Goal: Task Accomplishment & Management: Manage account settings

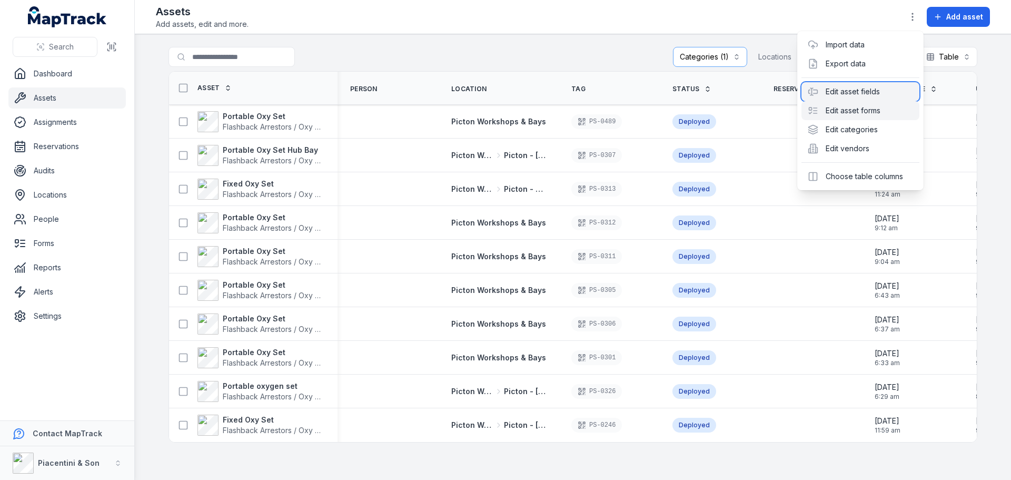
click at [877, 93] on div "Edit asset fields" at bounding box center [861, 91] width 118 height 19
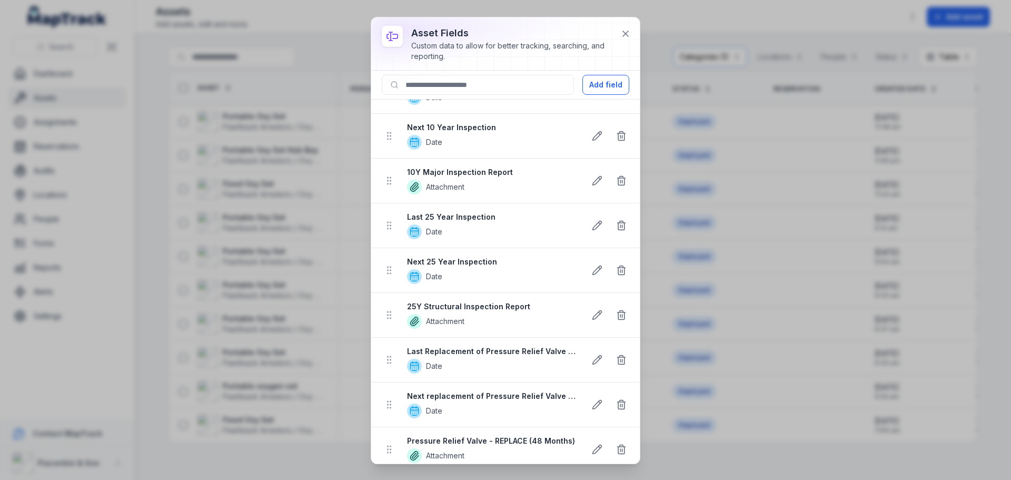
scroll to position [1475, 0]
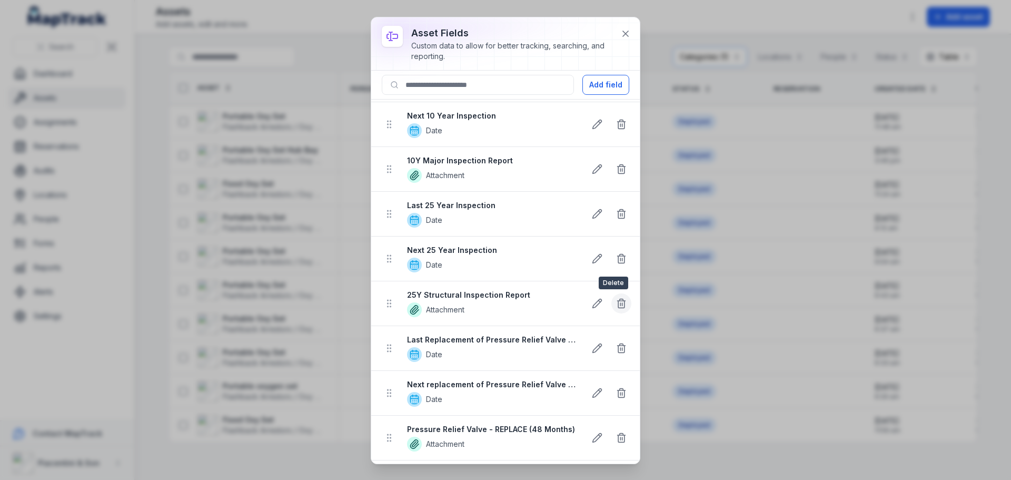
click at [616, 304] on icon at bounding box center [621, 303] width 11 height 11
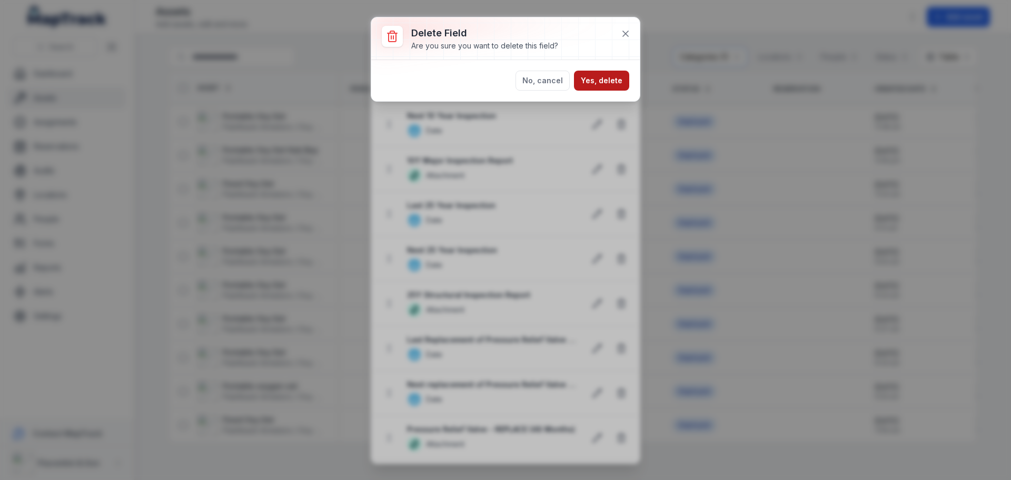
click at [594, 72] on button "Yes, delete" at bounding box center [601, 81] width 55 height 20
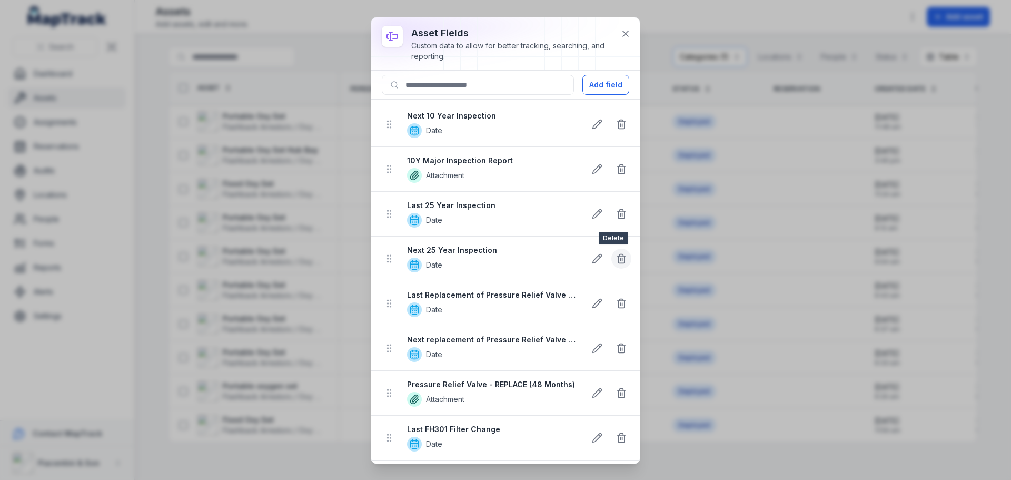
click at [616, 258] on icon at bounding box center [621, 258] width 11 height 11
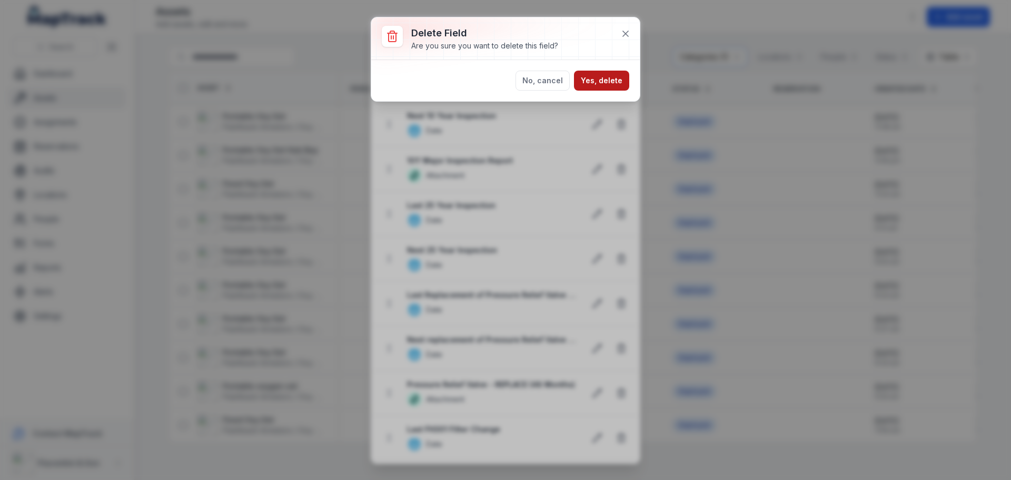
click at [596, 82] on button "Yes, delete" at bounding box center [601, 81] width 55 height 20
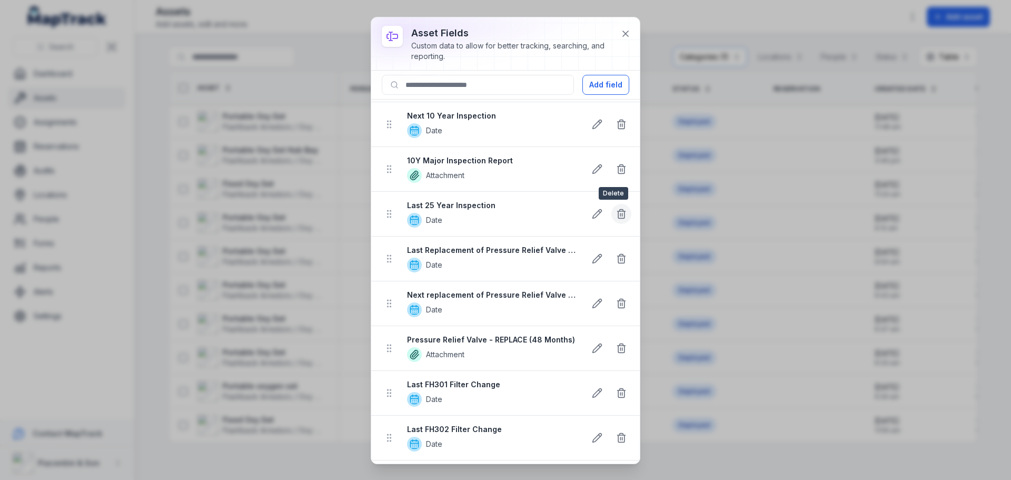
click at [621, 215] on line at bounding box center [621, 214] width 0 height 3
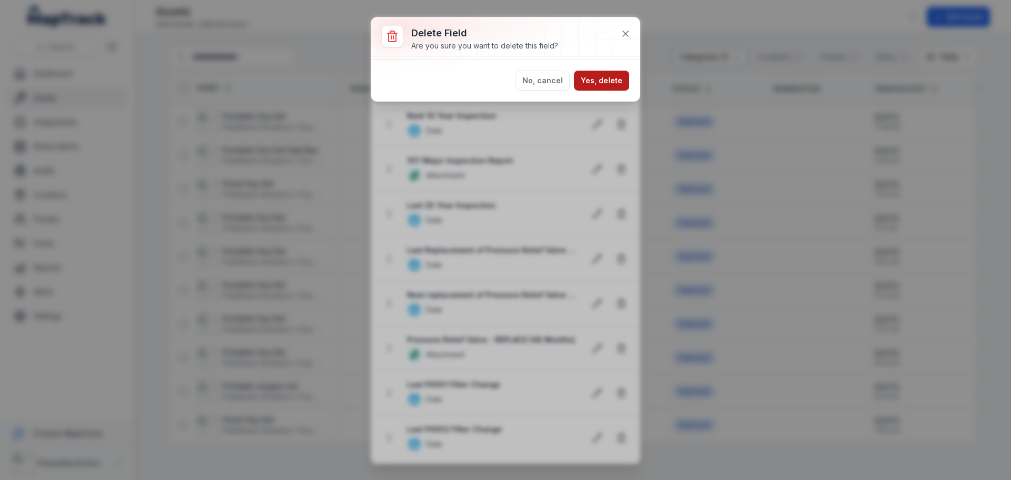
click at [608, 78] on button "Yes, delete" at bounding box center [601, 81] width 55 height 20
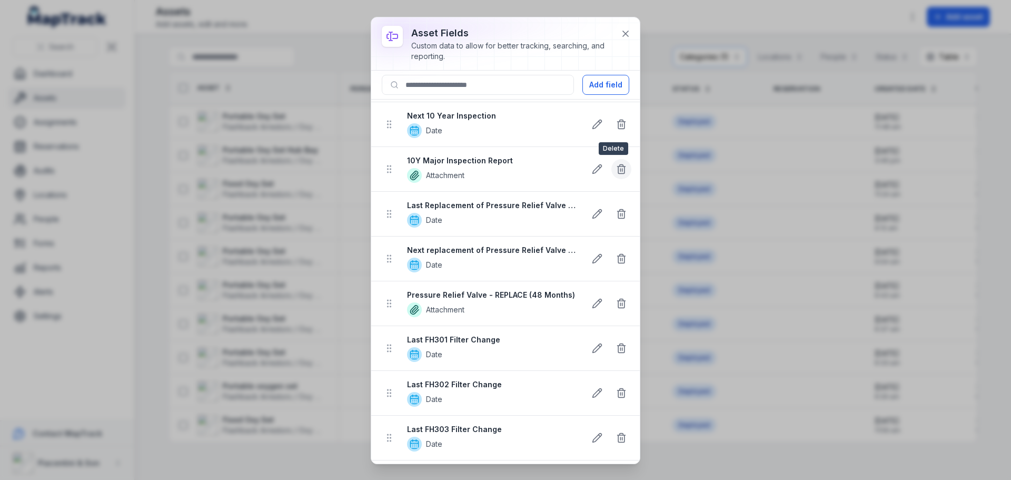
click at [616, 166] on icon at bounding box center [621, 169] width 11 height 11
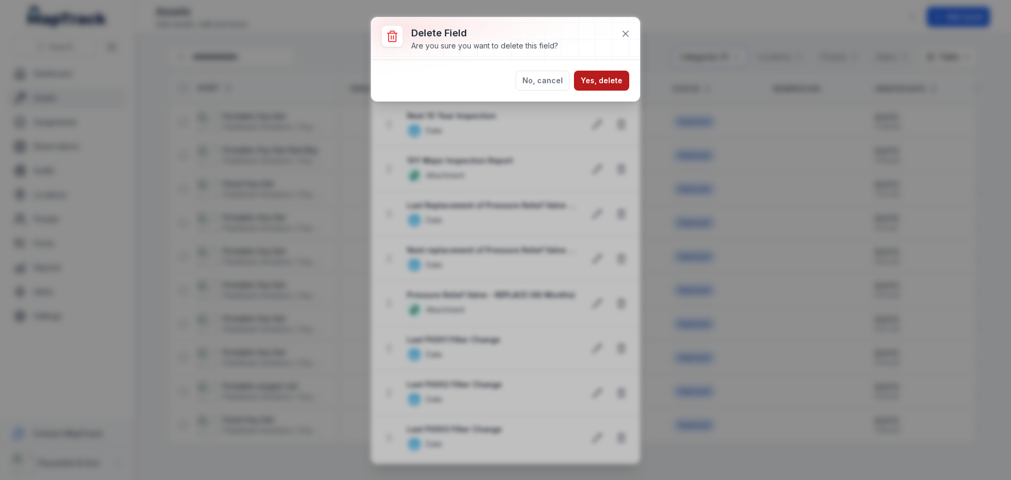
click at [604, 89] on button "Yes, delete" at bounding box center [601, 81] width 55 height 20
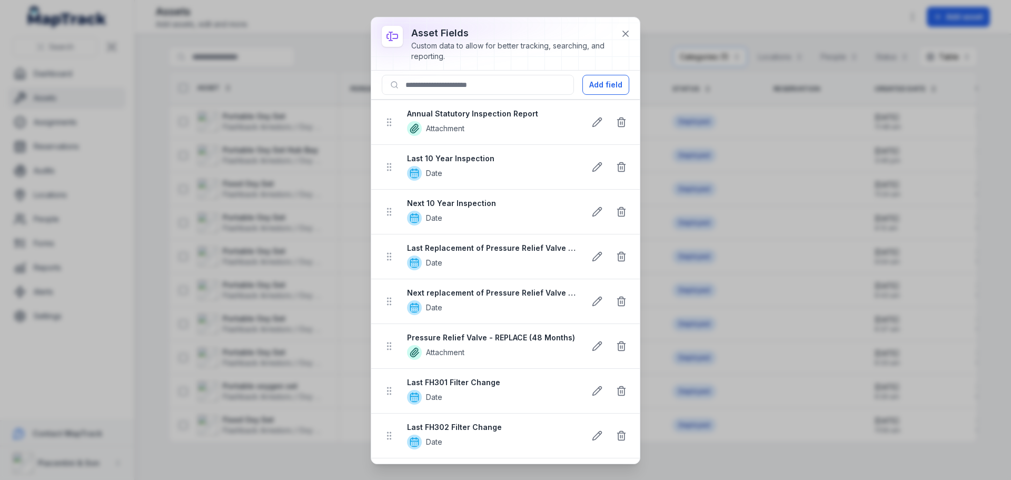
scroll to position [1370, 0]
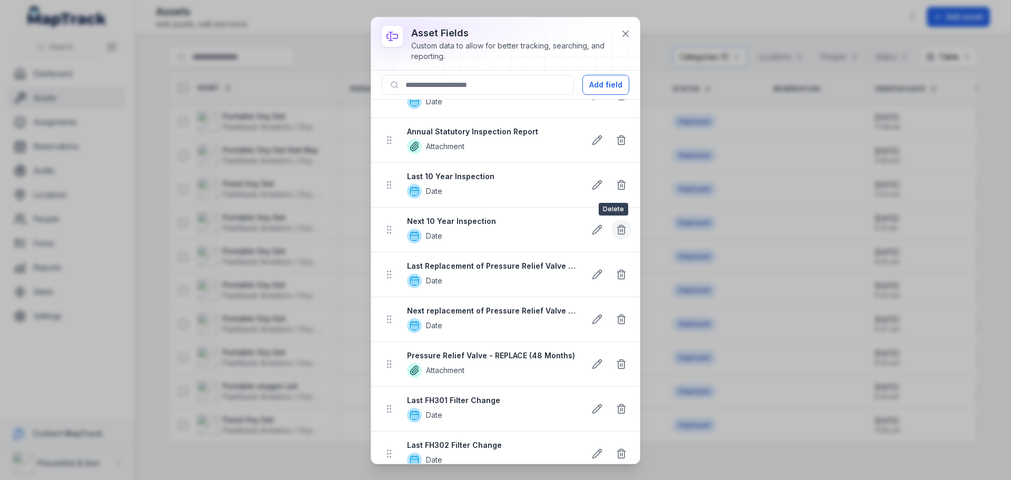
click at [618, 233] on icon at bounding box center [621, 230] width 6 height 7
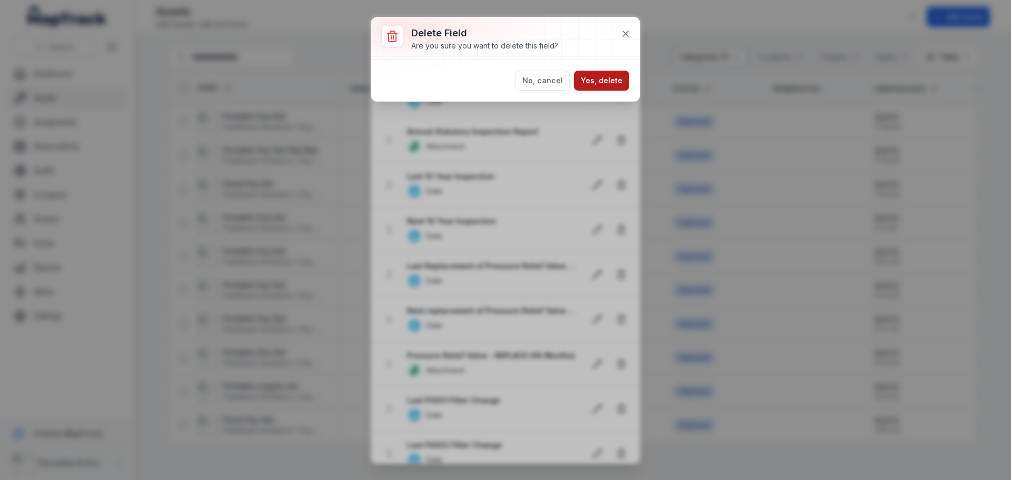
click at [608, 75] on button "Yes, delete" at bounding box center [601, 81] width 55 height 20
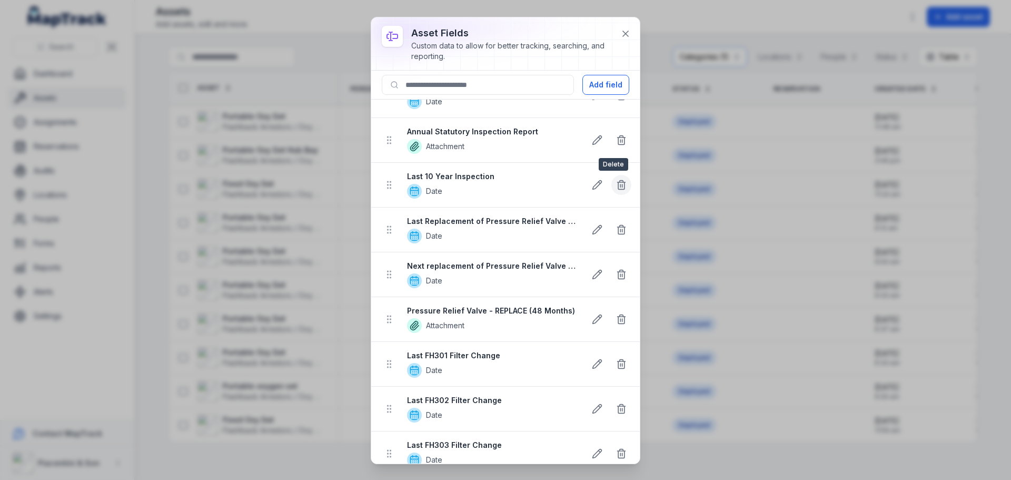
click at [616, 178] on button at bounding box center [622, 185] width 20 height 20
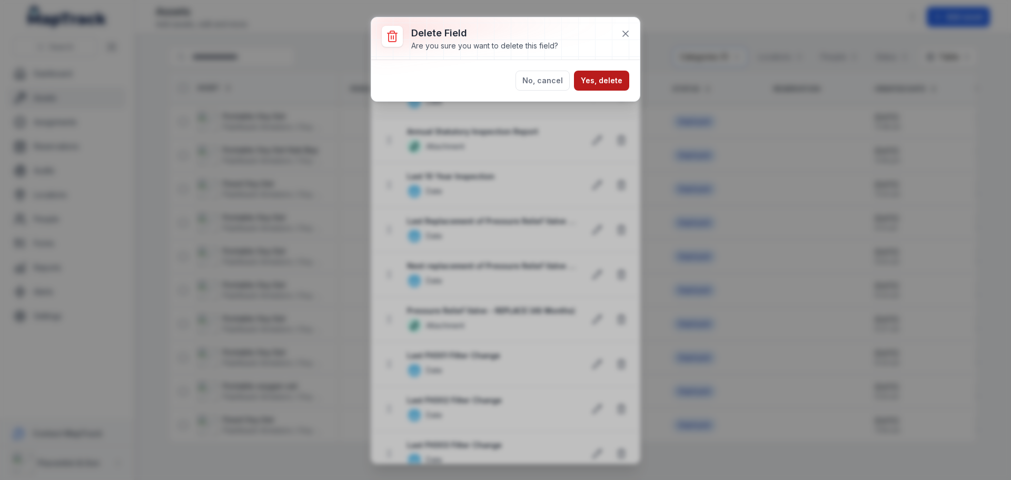
click at [600, 85] on button "Yes, delete" at bounding box center [601, 81] width 55 height 20
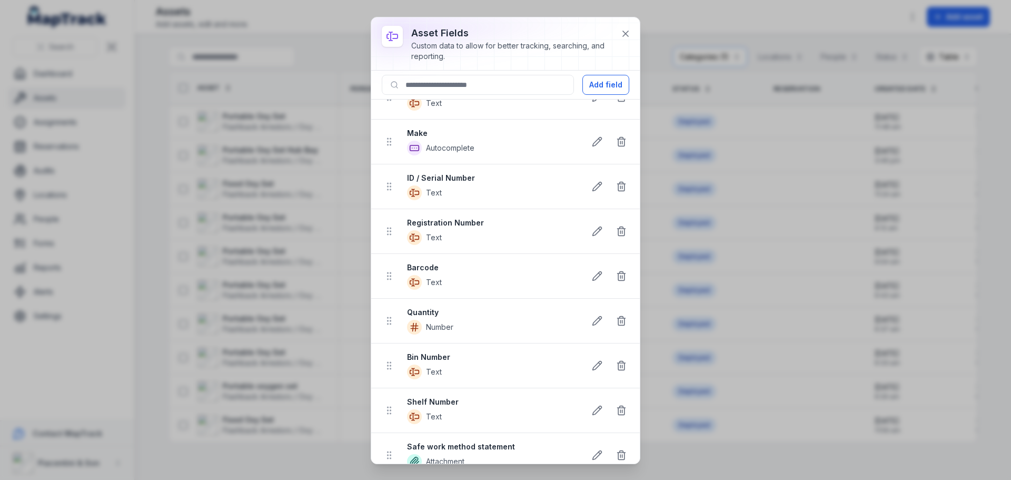
scroll to position [0, 0]
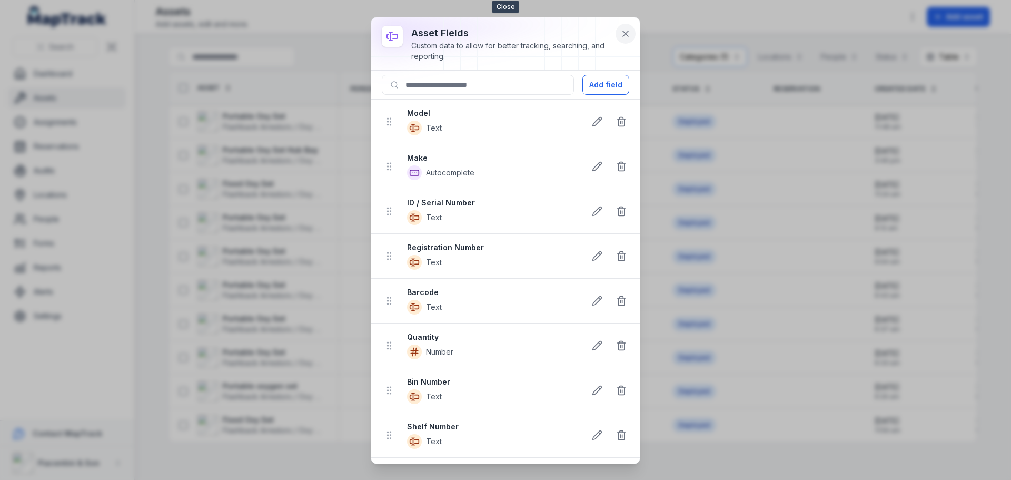
click at [624, 34] on icon at bounding box center [626, 33] width 11 height 11
